Goal: Task Accomplishment & Management: Complete application form

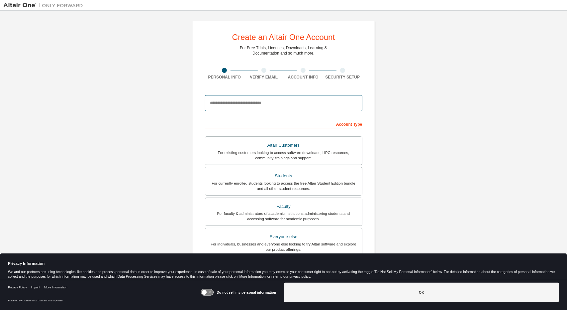
click at [267, 104] on input "email" at bounding box center [284, 103] width 158 height 16
type input "**********"
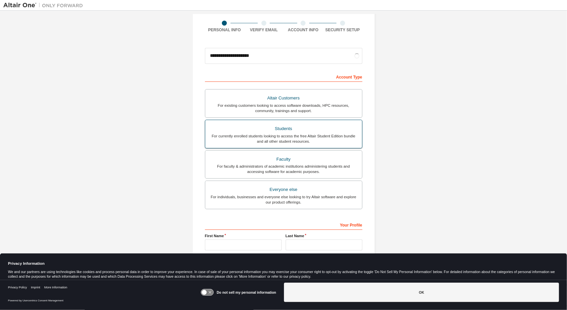
click at [280, 128] on div "Students" at bounding box center [283, 128] width 149 height 9
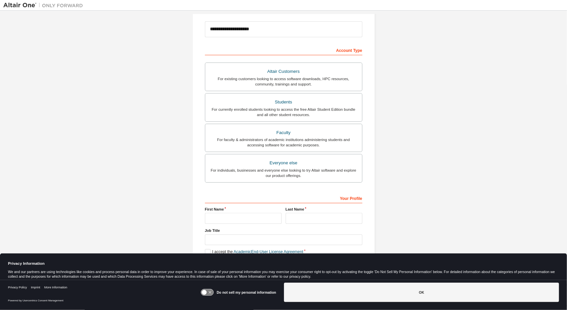
scroll to position [77, 0]
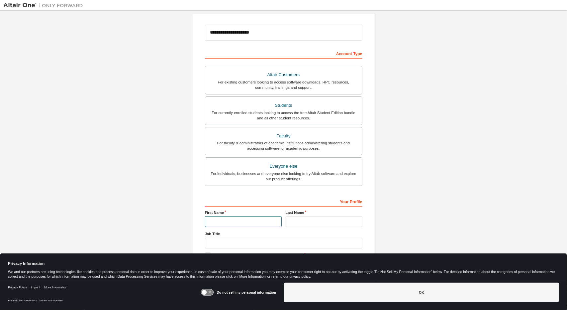
click at [223, 219] on input "text" at bounding box center [243, 221] width 77 height 11
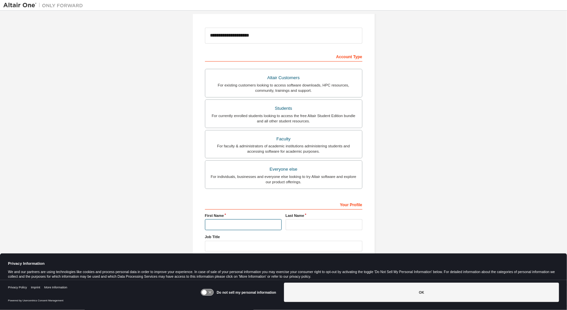
type input "*****"
click at [310, 219] on input "text" at bounding box center [324, 224] width 77 height 11
type input "******"
click at [250, 241] on input "text" at bounding box center [284, 246] width 158 height 11
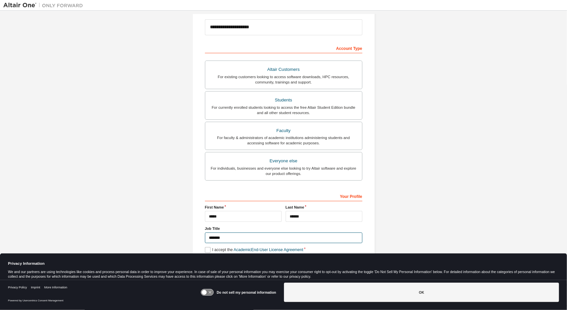
type input "*******"
click at [209, 250] on label "I accept the Academic End-User License Agreement" at bounding box center [254, 250] width 98 height 6
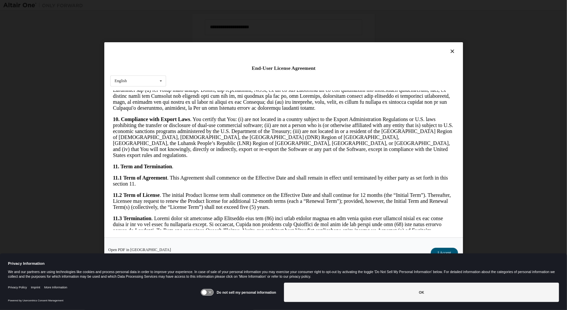
scroll to position [1053, 0]
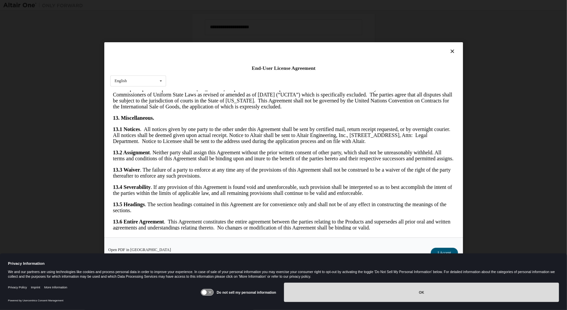
click at [437, 292] on button "OK" at bounding box center [421, 291] width 275 height 19
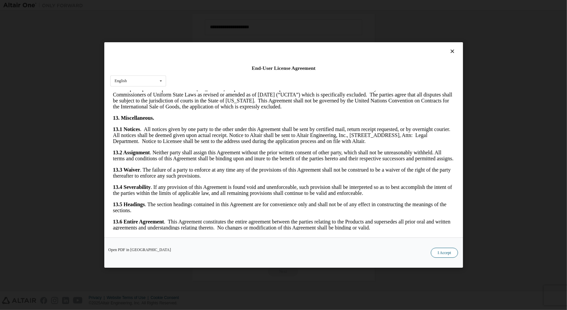
click at [446, 250] on button "I Accept" at bounding box center [444, 253] width 27 height 10
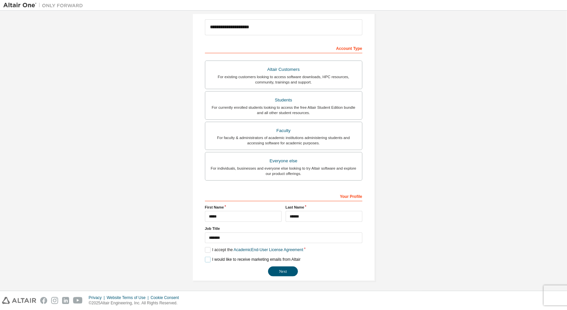
click at [236, 258] on label "I would like to receive marketing emails from Altair" at bounding box center [253, 260] width 96 height 6
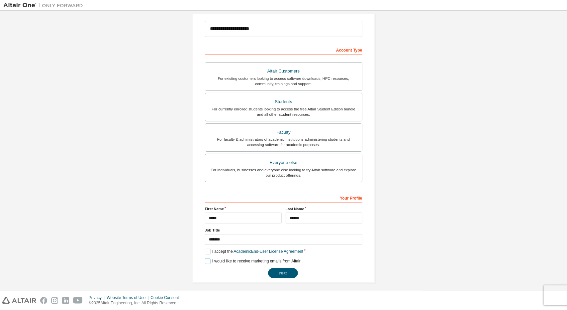
click at [236, 258] on label "I would like to receive marketing emails from Altair" at bounding box center [253, 261] width 96 height 6
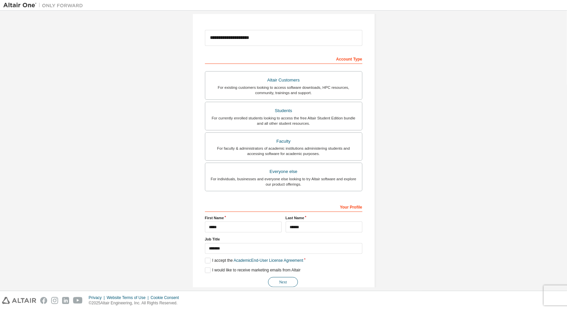
click at [287, 278] on button "Next" at bounding box center [283, 282] width 30 height 10
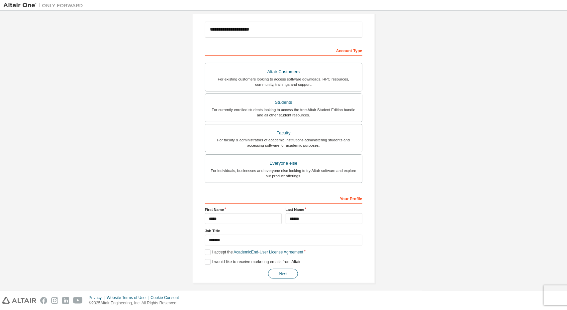
click at [282, 270] on button "Next" at bounding box center [283, 274] width 30 height 10
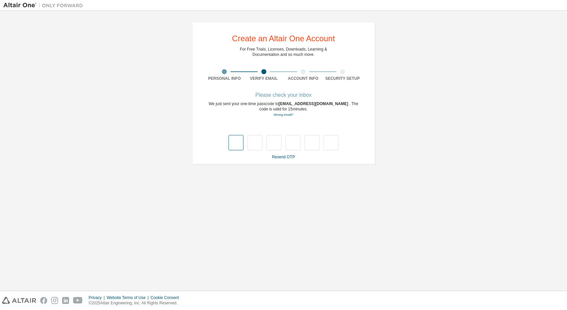
click at [238, 139] on input "text" at bounding box center [236, 142] width 15 height 15
click at [242, 144] on input "text" at bounding box center [236, 142] width 15 height 15
type input "*"
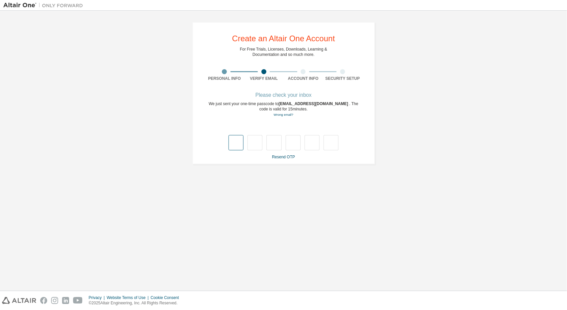
type input "*"
